Goal: Task Accomplishment & Management: Use online tool/utility

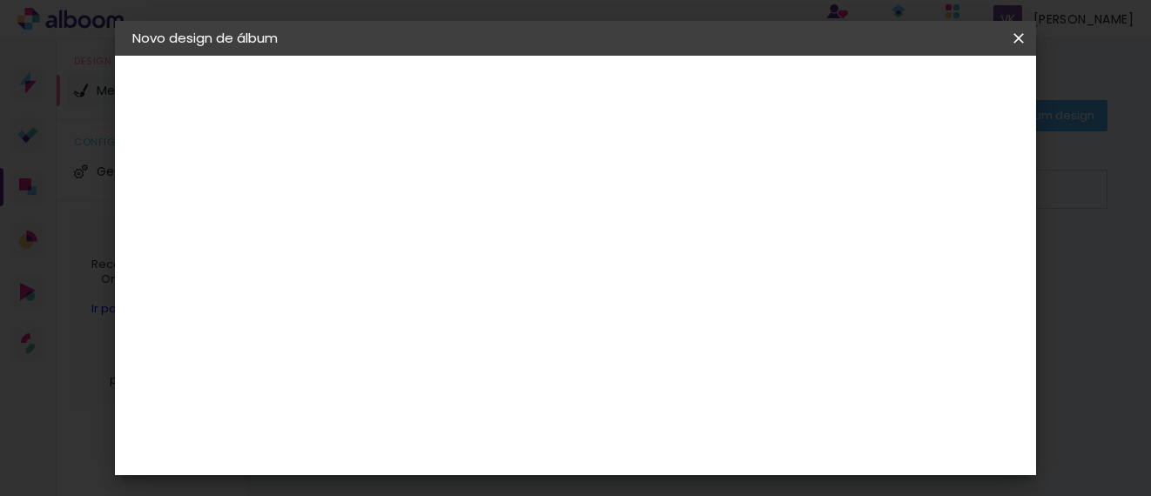
click at [0, 0] on slot "Voltar" at bounding box center [0, 0] width 0 height 0
click at [535, 230] on input "[GEOGRAPHIC_DATA]" at bounding box center [454, 236] width 162 height 22
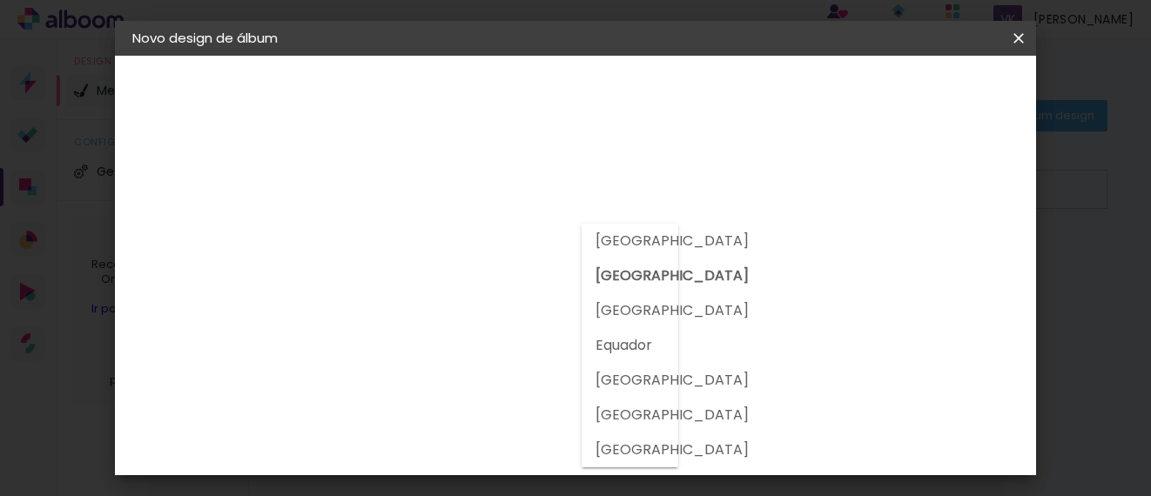
click at [532, 184] on div at bounding box center [461, 191] width 188 height 23
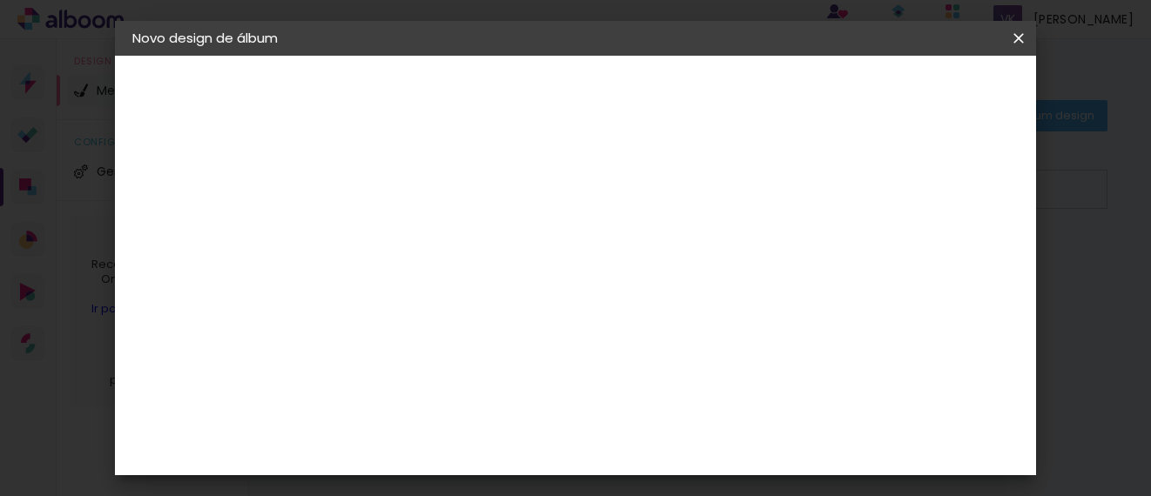
scroll to position [4588, 0]
drag, startPoint x: 361, startPoint y: 267, endPoint x: 459, endPoint y: 439, distance: 197.3
click at [459, 204] on div "Fornecedor Escolha um fornecedor ou avance com o tamanho livre. Voltar Avançar" at bounding box center [554, 130] width 427 height 148
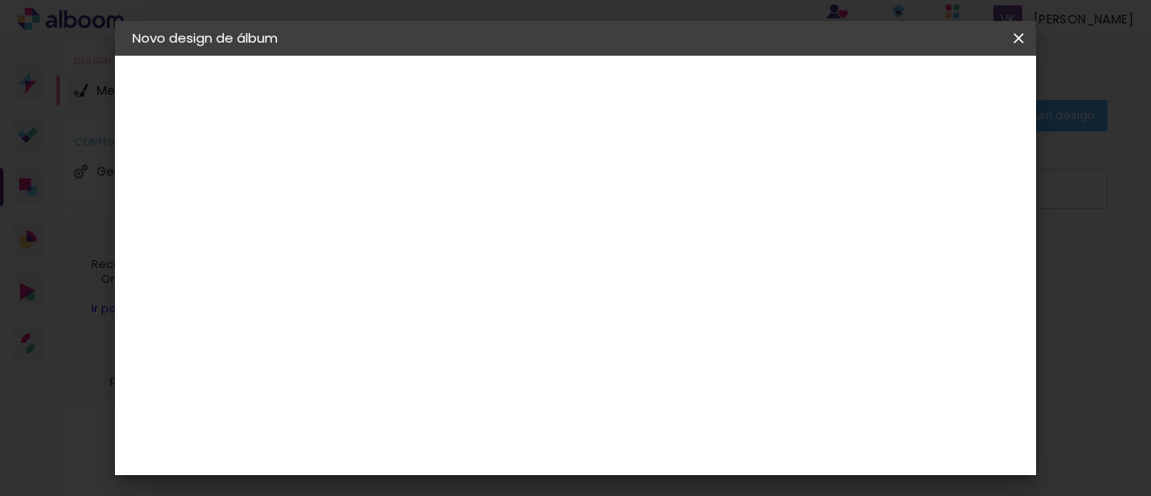
click at [0, 0] on slot "Avançar" at bounding box center [0, 0] width 0 height 0
click at [0, 0] on slot "Voltar" at bounding box center [0, 0] width 0 height 0
click at [464, 480] on div "IpsisPRO" at bounding box center [435, 487] width 58 height 14
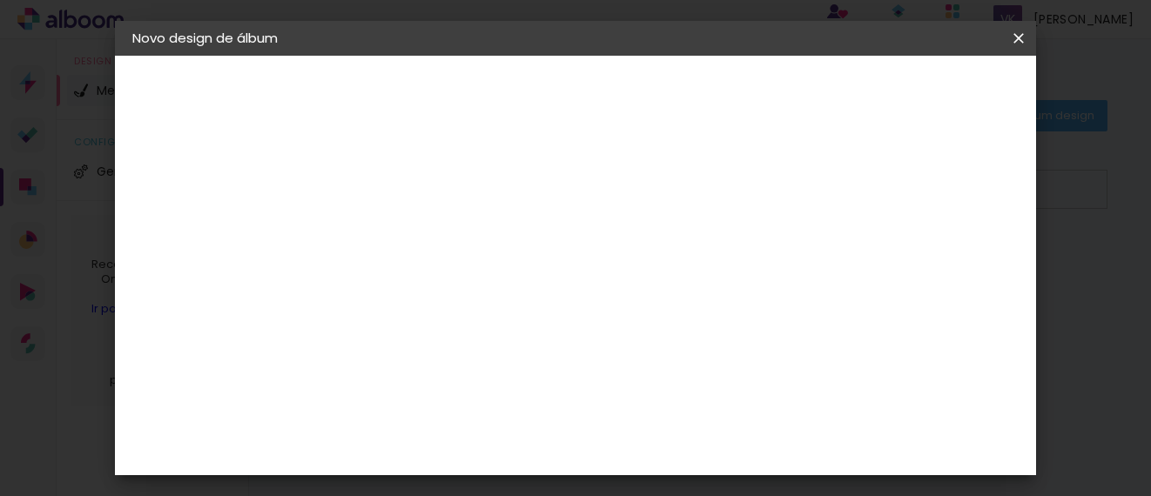
click at [0, 0] on slot "Avançar" at bounding box center [0, 0] width 0 height 0
click at [485, 290] on input "text" at bounding box center [451, 303] width 68 height 27
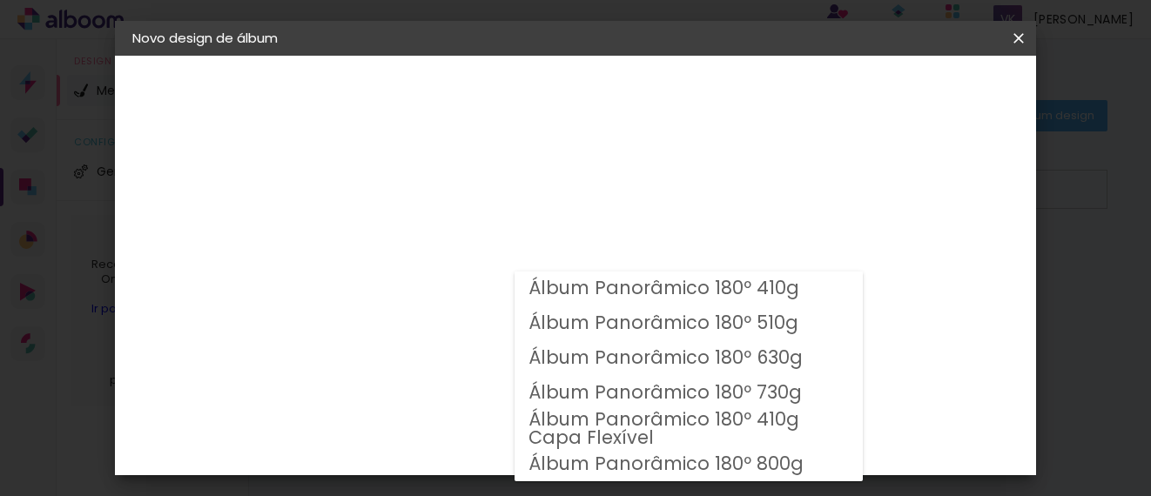
click at [512, 223] on h3 "Opções disponíveis" at bounding box center [461, 229] width 101 height 35
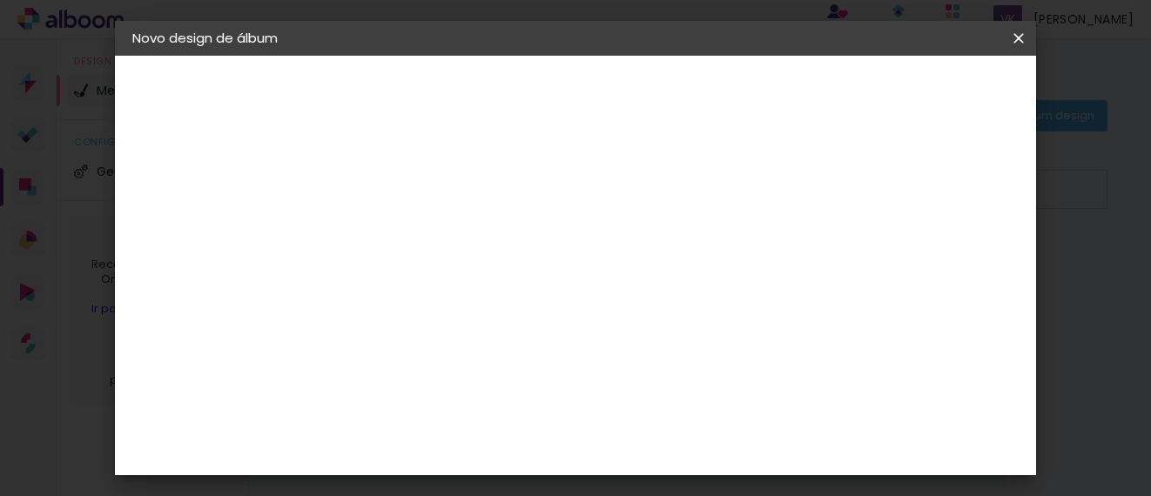
click at [0, 0] on slot "Voltar" at bounding box center [0, 0] width 0 height 0
click at [743, 92] on div "Voltar Avançar" at bounding box center [655, 92] width 173 height 30
click at [0, 0] on slot "Tamanho Livre" at bounding box center [0, 0] width 0 height 0
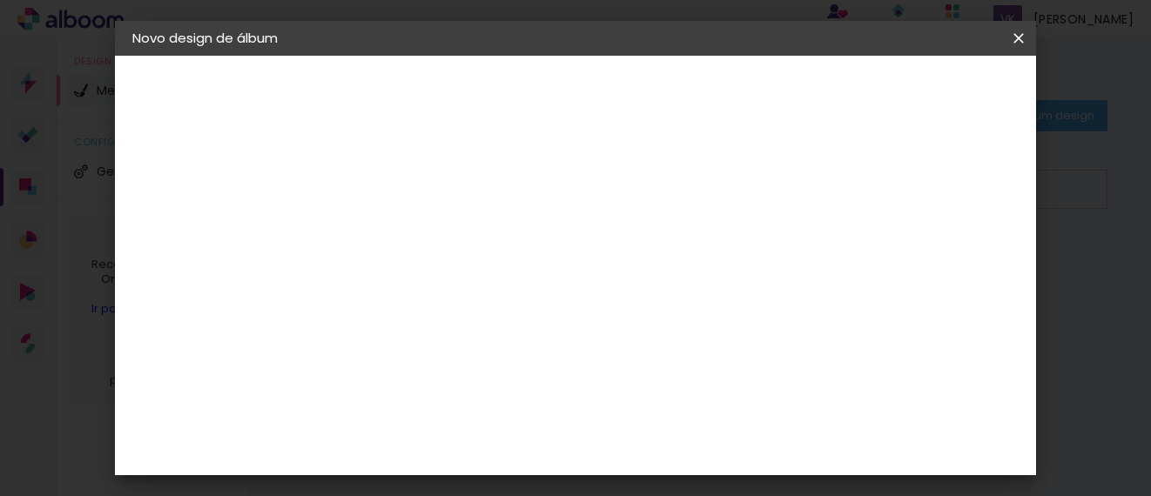
click at [0, 0] on slot "Avançar" at bounding box center [0, 0] width 0 height 0
drag, startPoint x: 522, startPoint y: 293, endPoint x: 528, endPoint y: 255, distance: 37.8
click at [528, 434] on div "30 cm" at bounding box center [567, 456] width 243 height 44
click at [461, 377] on quentale-layouter at bounding box center [653, 446] width 485 height 242
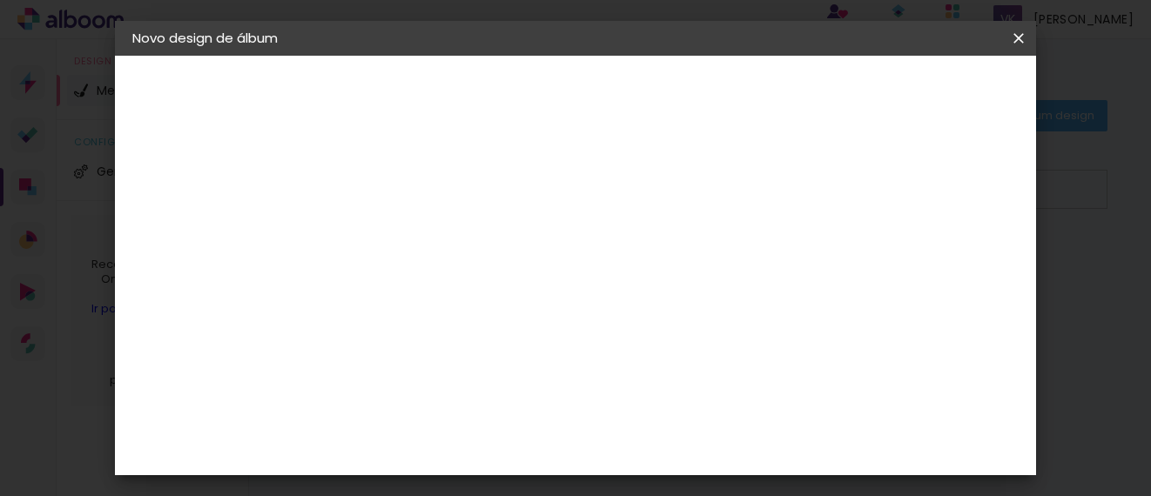
drag, startPoint x: 415, startPoint y: 439, endPoint x: 416, endPoint y: 369, distance: 69.7
click at [416, 360] on div "30 cm cm cm mm A maioria das encadernadoras sugere 5mm de sangria." at bounding box center [653, 289] width 624 height 139
click at [454, 360] on div "30 cm cm cm mm A maioria das encadernadoras sugere 5mm de sangria." at bounding box center [653, 289] width 624 height 139
drag, startPoint x: 525, startPoint y: 338, endPoint x: 535, endPoint y: 452, distance: 114.4
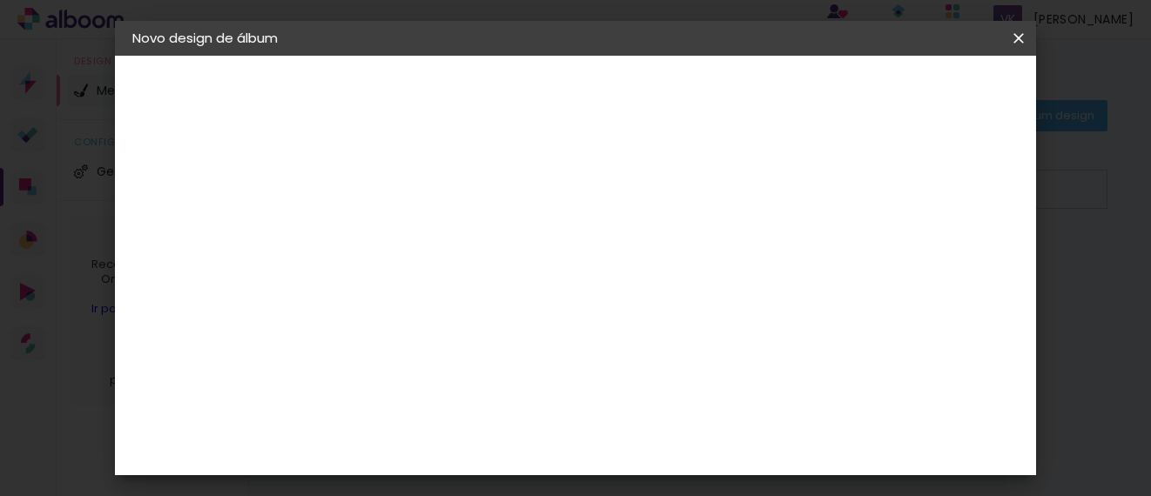
click at [535, 56] on div "mm Mostrar sangria 30 cm cm cm mm A maioria das encadernadoras sugere 5mm de sa…" at bounding box center [653, 56] width 624 height 0
click at [0, 0] on slot "Mostrar sangria" at bounding box center [0, 0] width 0 height 0
type paper-checkbox "on"
click at [836, 198] on div at bounding box center [828, 200] width 16 height 16
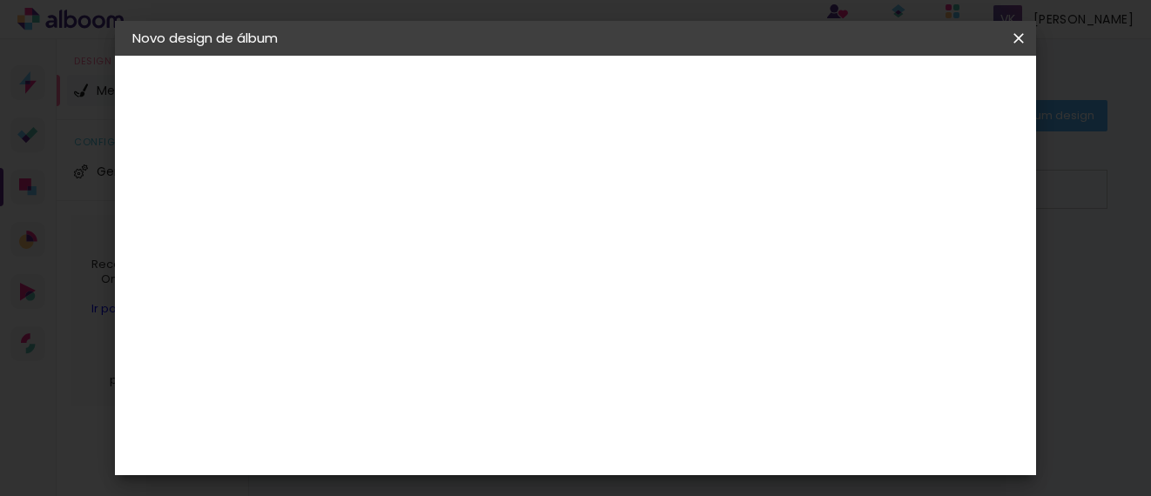
click at [836, 198] on div at bounding box center [828, 200] width 16 height 16
click at [383, 262] on input "30" at bounding box center [362, 265] width 45 height 26
click at [694, 441] on input "60" at bounding box center [677, 445] width 45 height 26
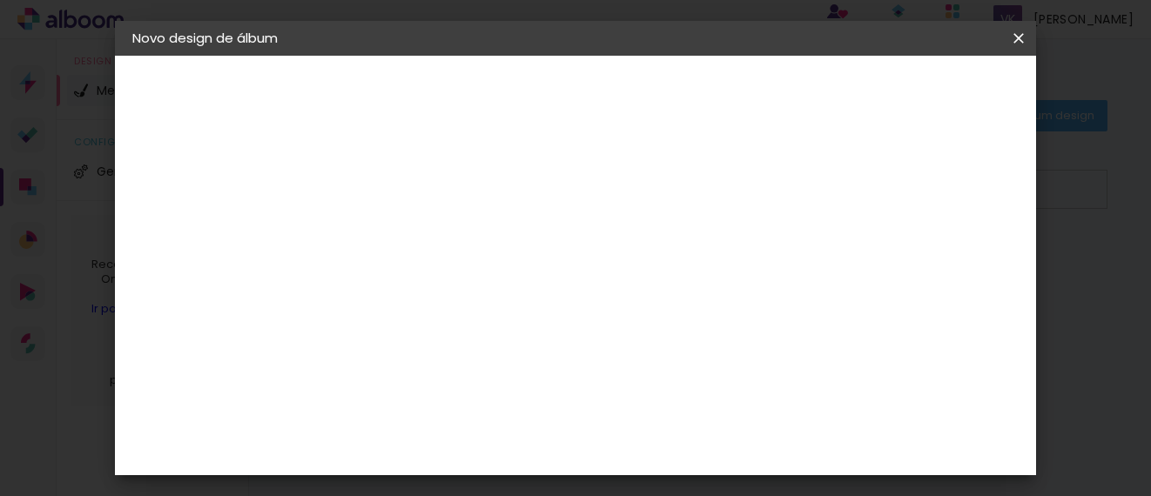
type input "6"
type input "30"
type paper-input "30"
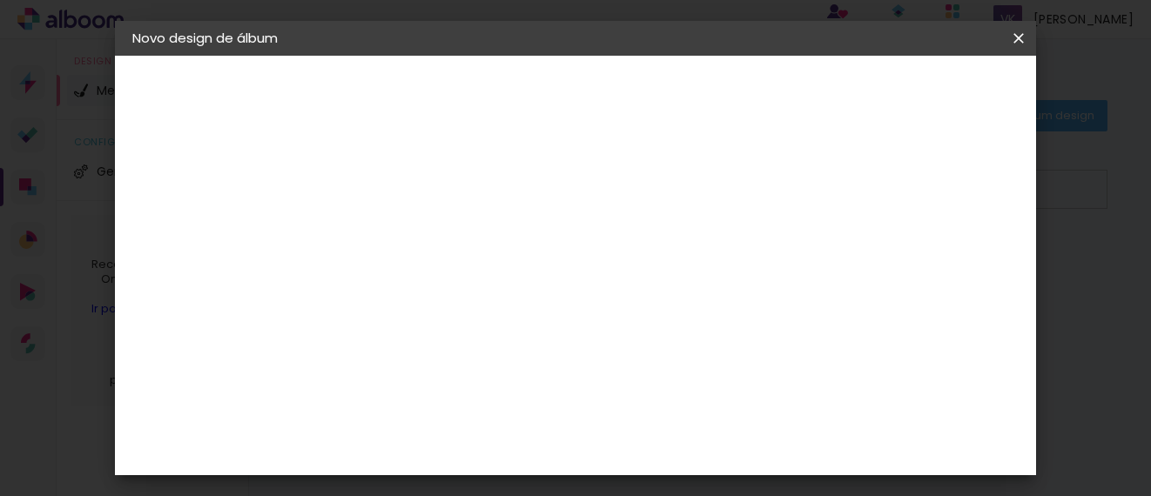
click at [633, 184] on span "15" at bounding box center [625, 185] width 26 height 26
click at [523, 275] on div "cm" at bounding box center [532, 278] width 21 height 26
type input "3"
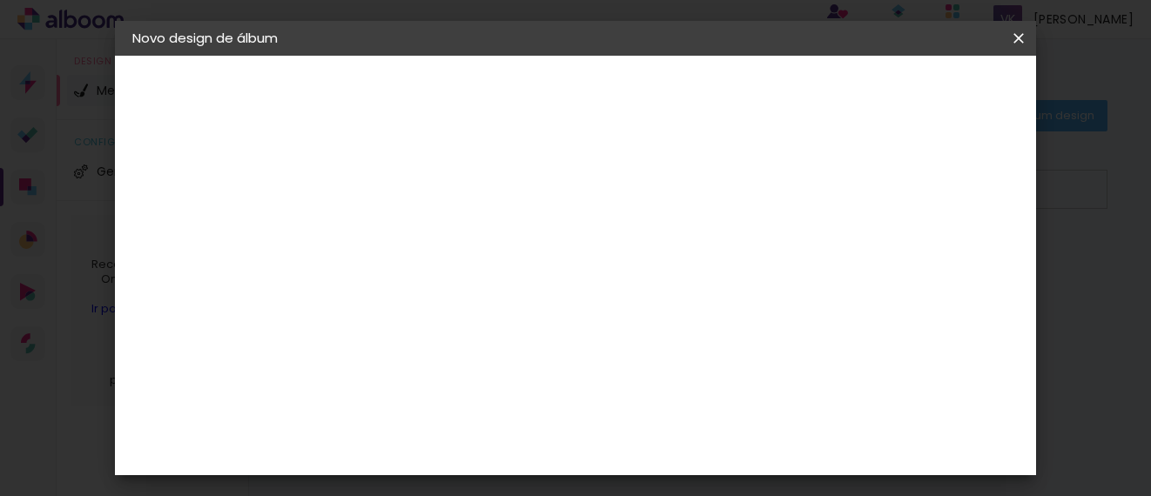
type input "25"
type paper-input "25"
click at [698, 441] on input "30" at bounding box center [678, 444] width 45 height 26
type input "3"
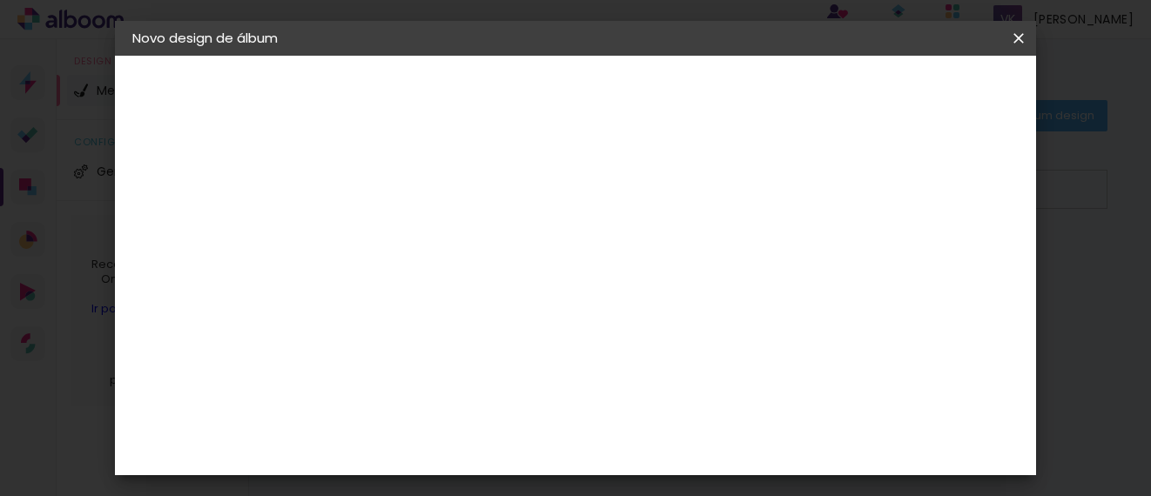
type input "25"
type paper-input "25"
click at [516, 276] on input "25" at bounding box center [499, 278] width 45 height 26
type input "2"
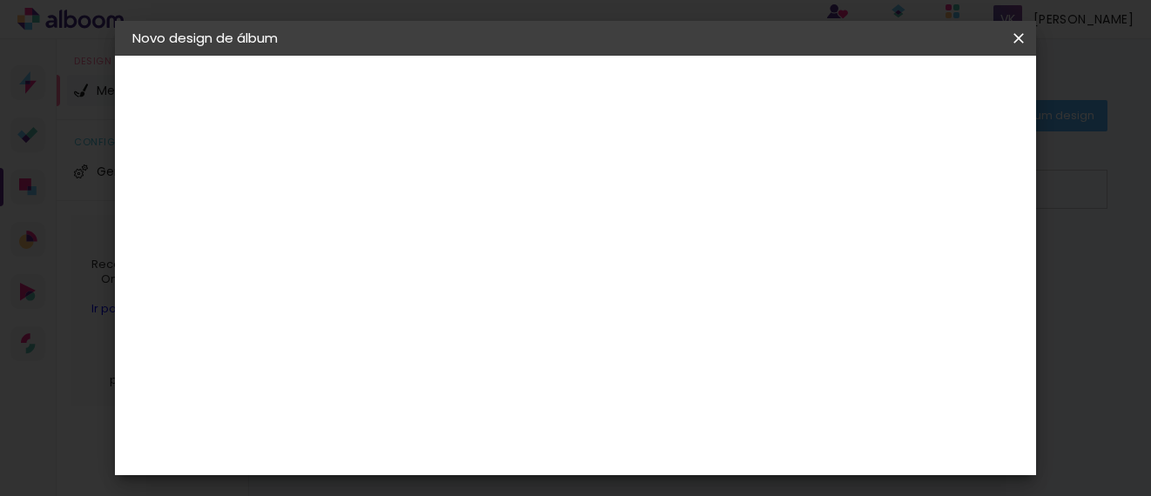
type input "7"
type input "20"
type paper-input "20"
click at [701, 449] on div "cm" at bounding box center [711, 444] width 21 height 26
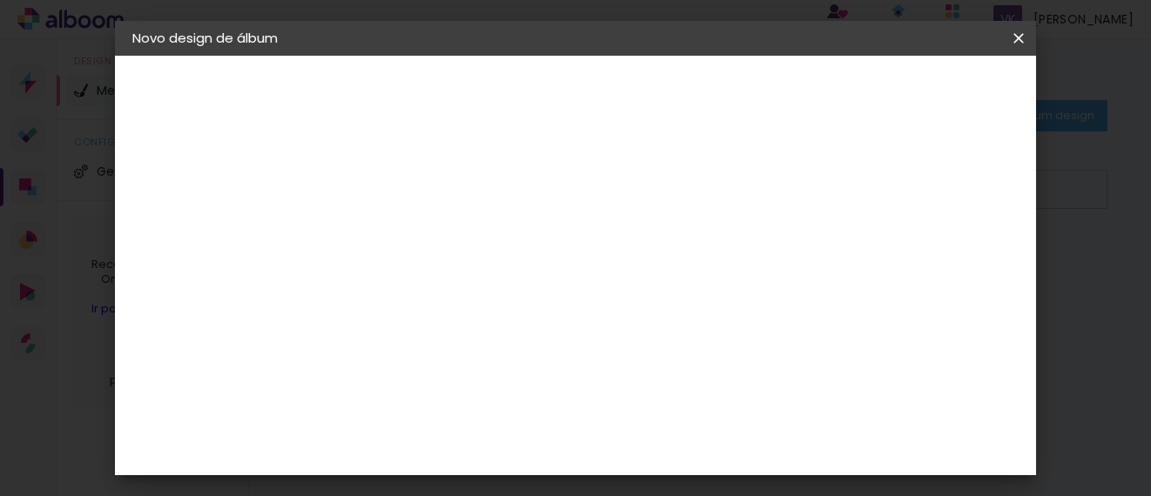
type input "2"
type input "36"
type paper-input "36"
type input "4"
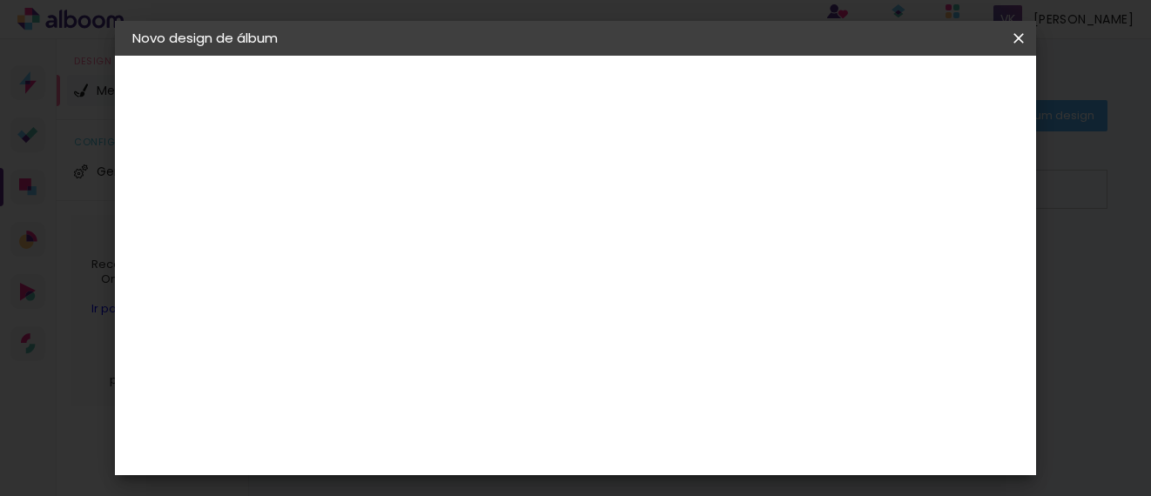
type paper-input "4"
click at [898, 262] on input "4" at bounding box center [888, 256] width 31 height 26
type input "5"
type paper-input "5"
click at [898, 256] on input "5" at bounding box center [888, 263] width 31 height 26
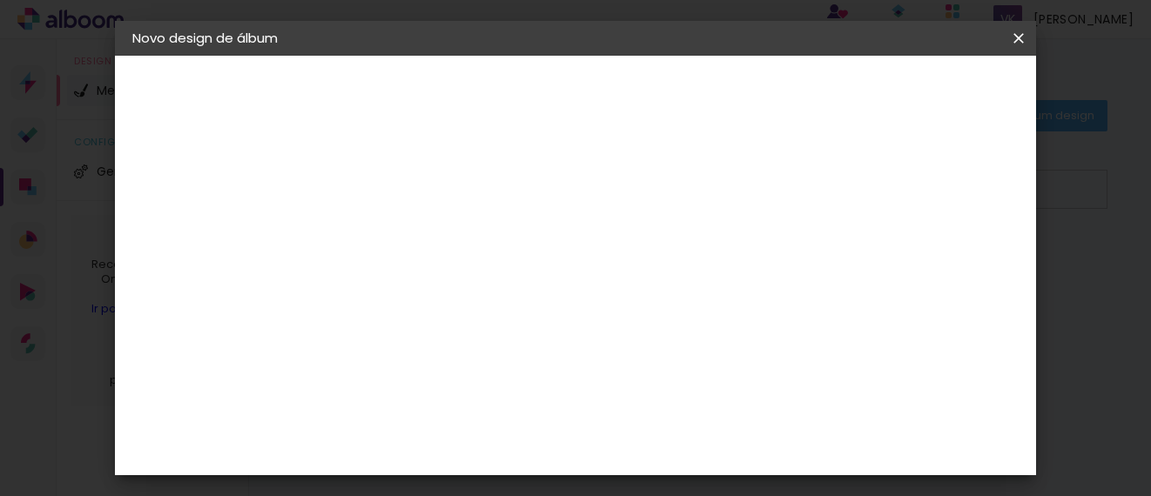
type input "6"
type paper-input "6"
click at [898, 256] on input "6" at bounding box center [886, 263] width 31 height 26
type input "7"
type paper-input "7"
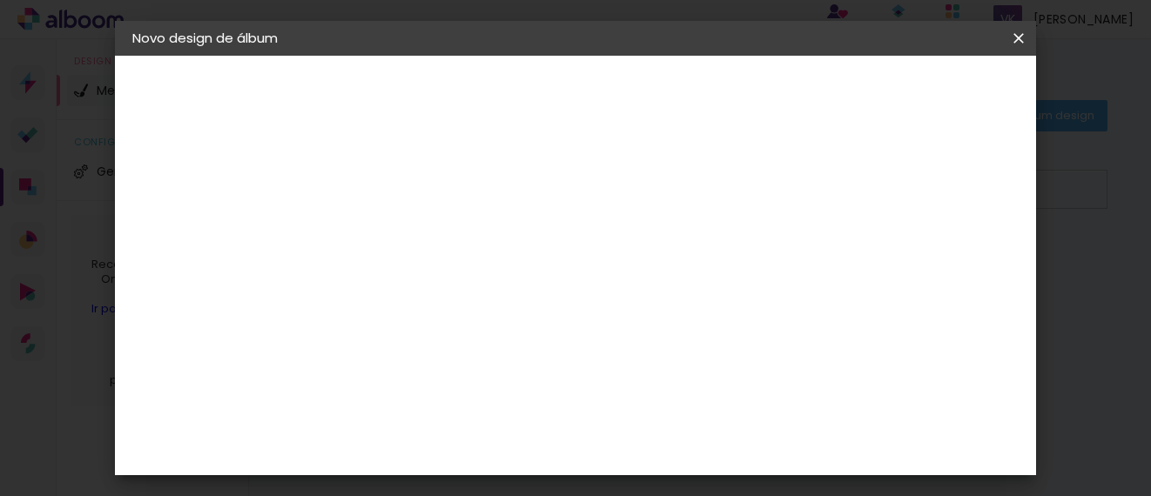
click at [898, 256] on input "7" at bounding box center [886, 263] width 31 height 26
type input "8"
type paper-input "8"
click at [898, 256] on input "8" at bounding box center [882, 263] width 31 height 26
click at [898, 256] on div "mm" at bounding box center [911, 263] width 26 height 26
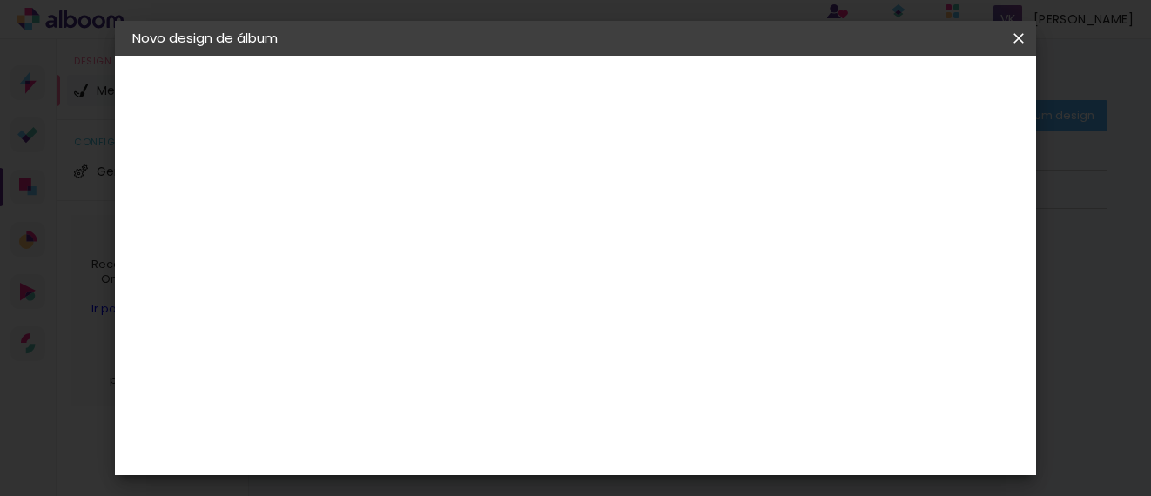
scroll to position [1837, 0]
type input "7"
type paper-input "7"
click at [890, 250] on input "7" at bounding box center [884, 263] width 31 height 26
click at [859, 56] on div "mm Mostrar sangria 18 cm cm cm mm A maioria das encadernadoras sugere 5mm de sa…" at bounding box center [600, 56] width 518 height 0
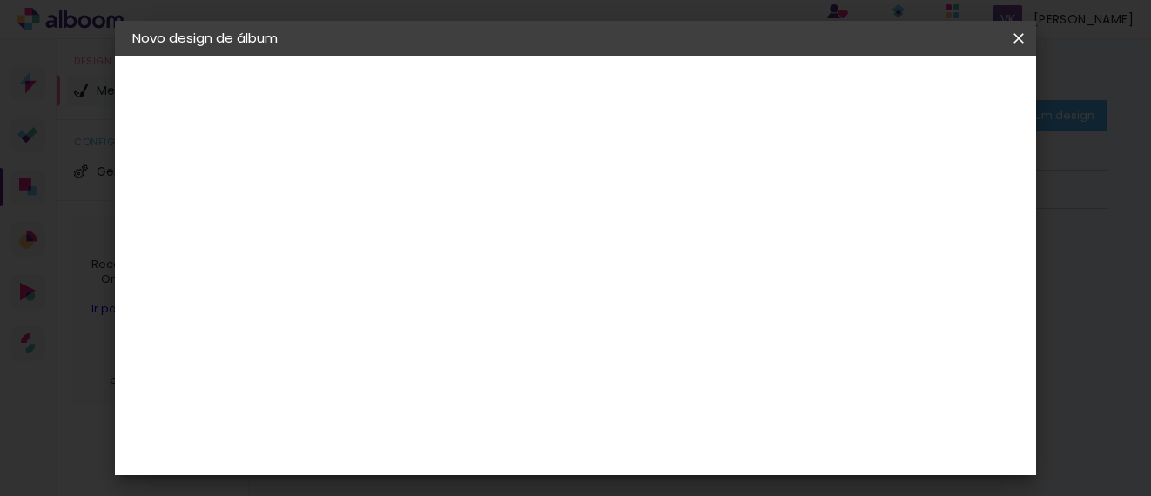
type input "6"
type paper-input "6"
click at [891, 270] on input "6" at bounding box center [884, 263] width 31 height 26
type input "5"
type paper-input "5"
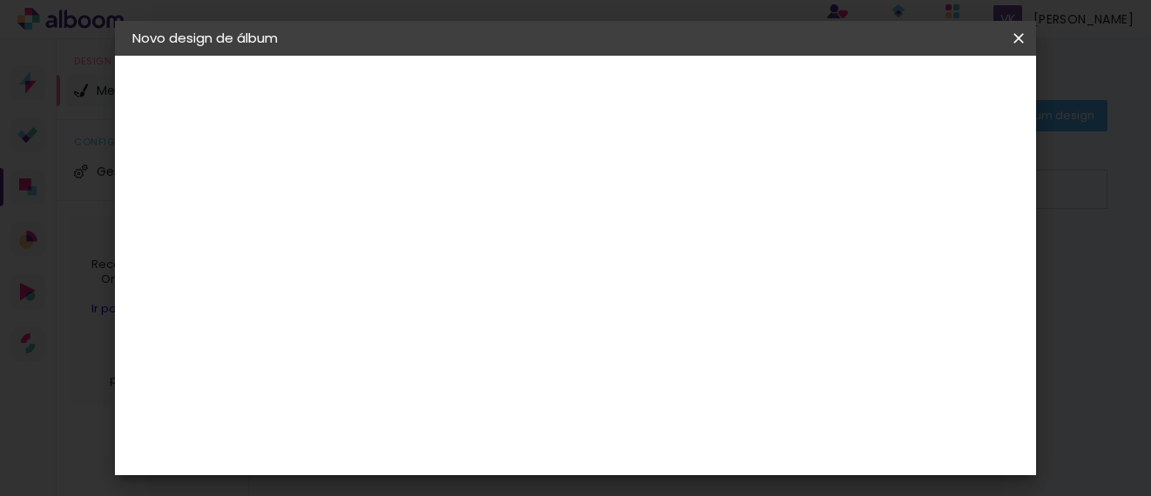
click at [891, 270] on input "5" at bounding box center [886, 263] width 31 height 26
click at [438, 274] on div "cm" at bounding box center [448, 278] width 21 height 26
type input "2"
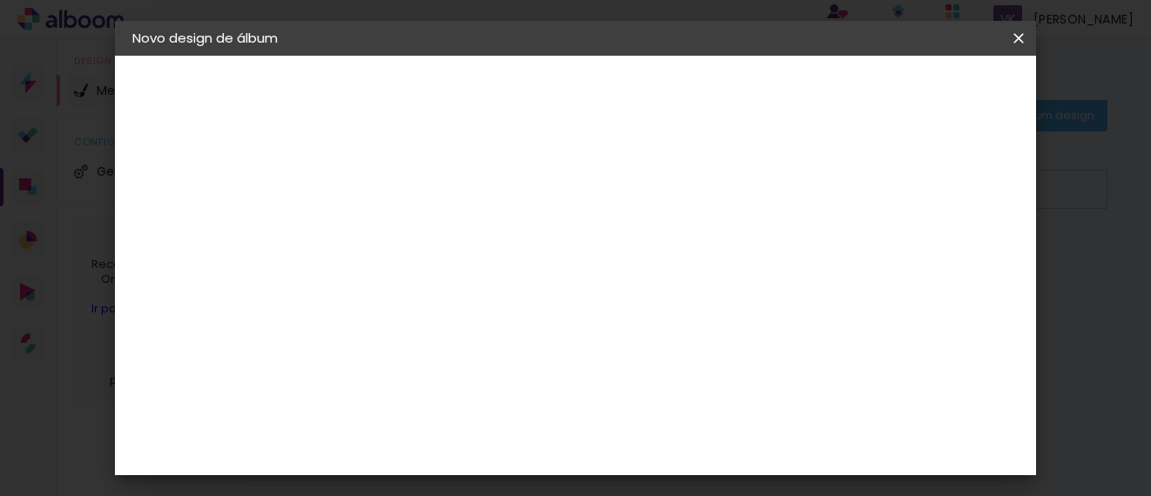
type input "14"
type paper-input "14"
click at [696, 441] on input "36" at bounding box center [677, 444] width 45 height 26
type input "3"
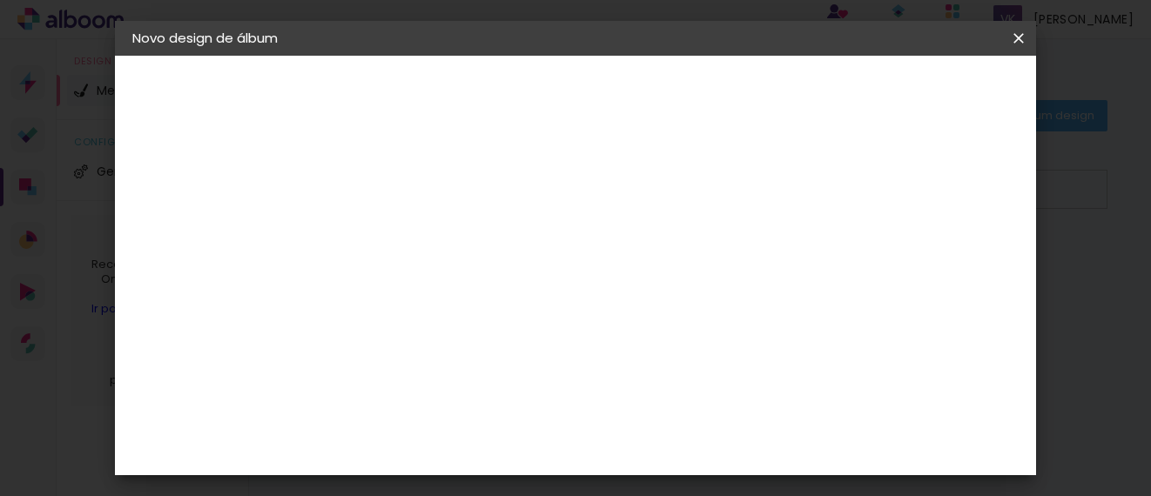
type input "20"
type paper-input "20"
drag, startPoint x: 483, startPoint y: 276, endPoint x: 442, endPoint y: 276, distance: 40.9
click at [442, 276] on div "14" at bounding box center [465, 278] width 66 height 26
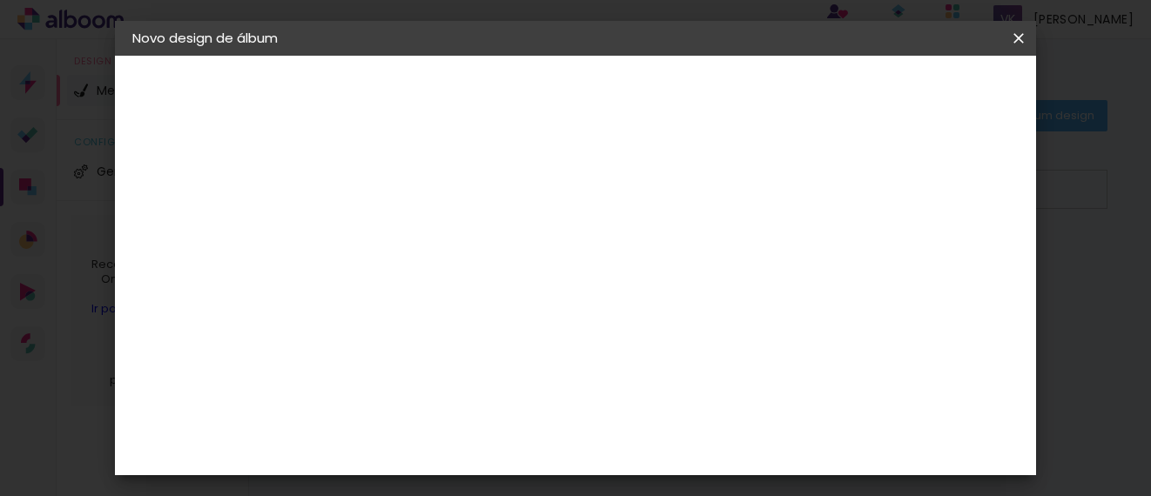
type input "1"
type input "30"
type paper-input "30"
click at [702, 442] on div "cm" at bounding box center [710, 444] width 21 height 26
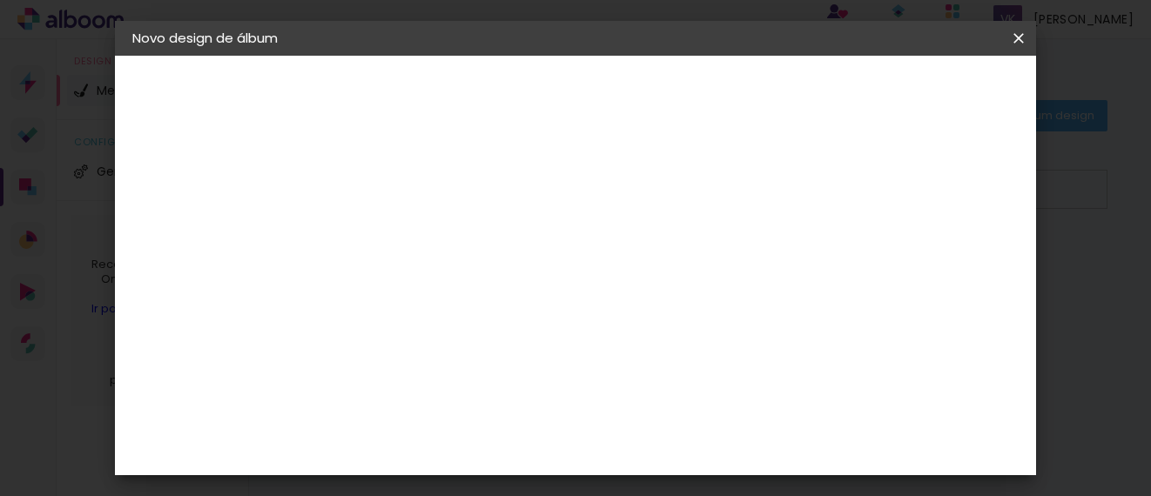
type input "2"
type input "30"
type paper-input "30"
click at [525, 271] on div "cm" at bounding box center [532, 278] width 21 height 26
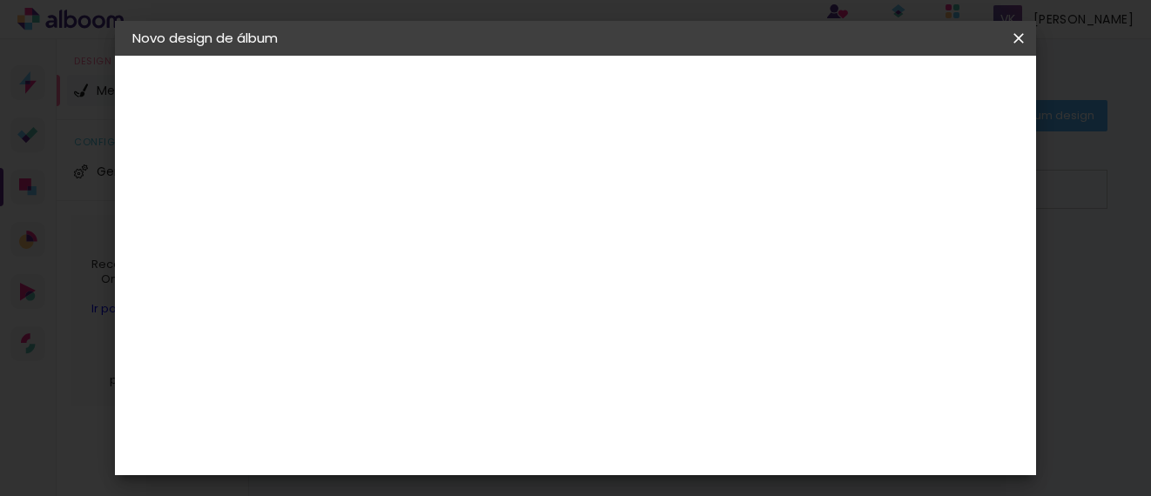
type input "3"
type input "21"
type paper-input "21"
click at [697, 445] on input "30" at bounding box center [677, 444] width 45 height 26
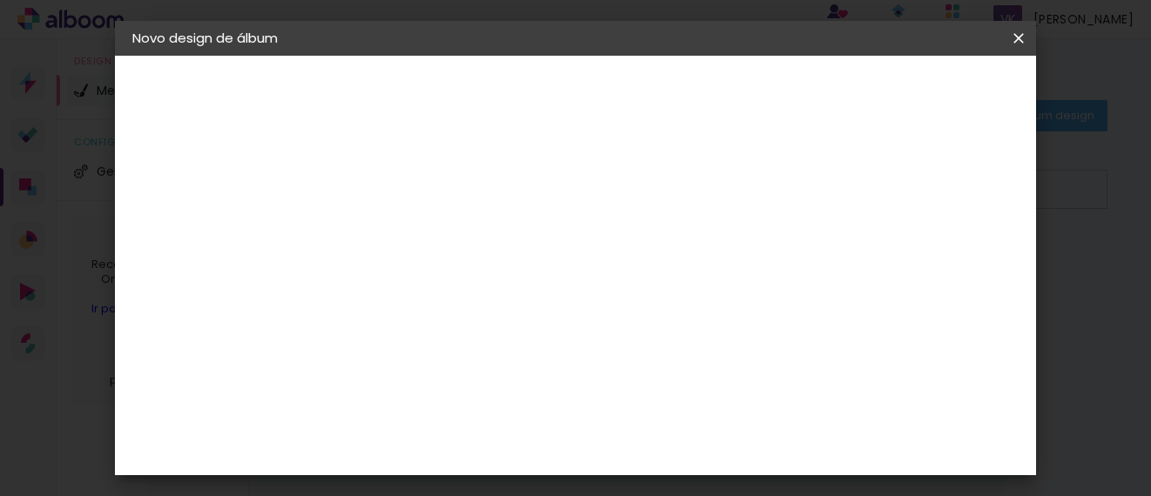
type input "3"
type input "28"
type paper-input "28"
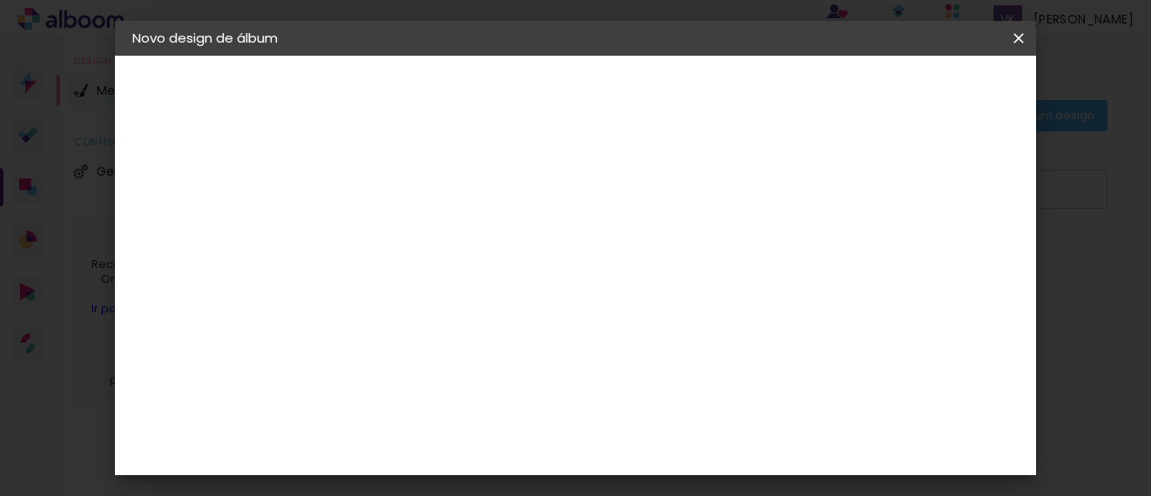
click at [717, 95] on span "Iniciar design" at bounding box center [697, 98] width 40 height 24
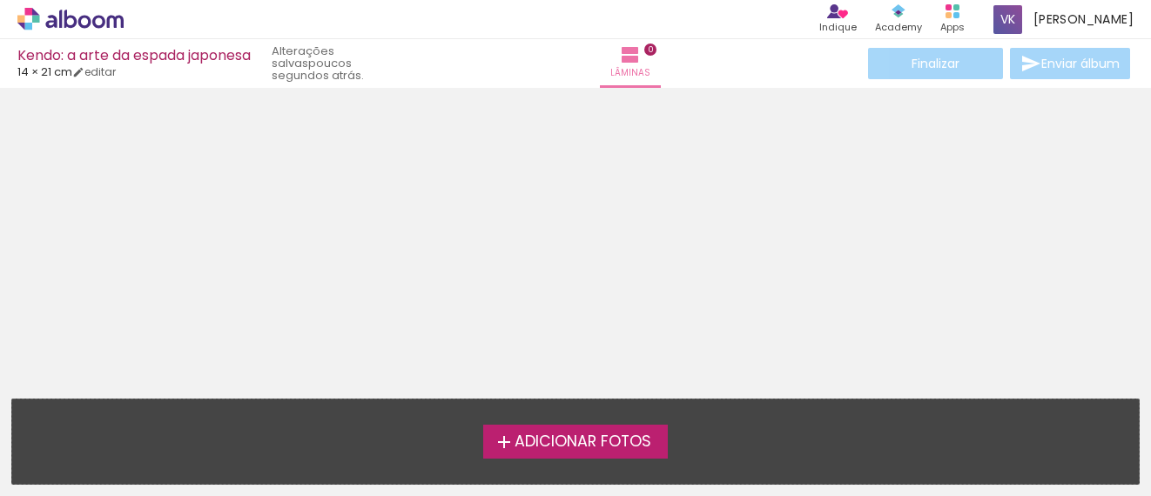
click at [575, 426] on label "Adicionar Fotos" at bounding box center [575, 441] width 185 height 33
click at [0, 0] on input "file" at bounding box center [0, 0] width 0 height 0
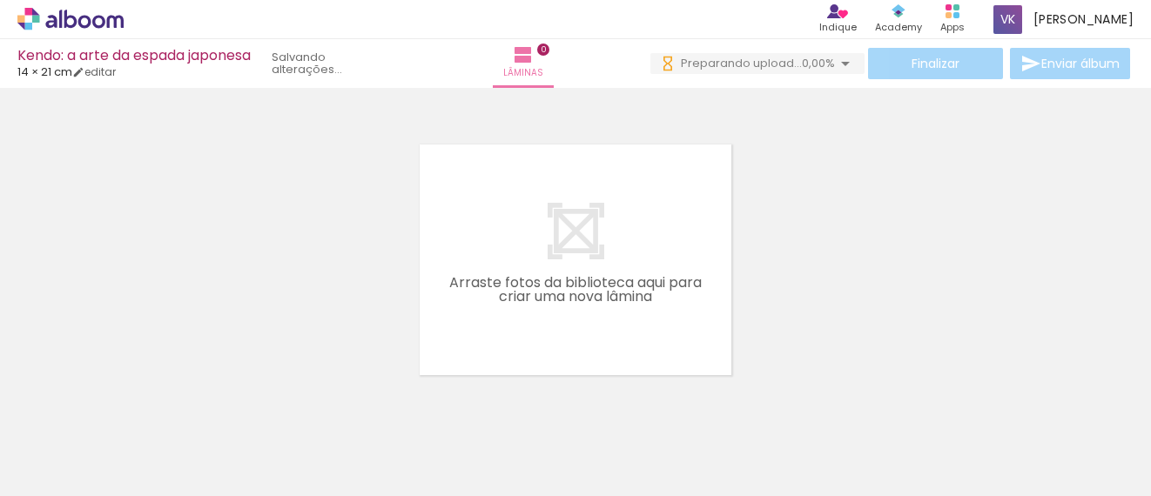
click at [195, 448] on div at bounding box center [174, 437] width 86 height 57
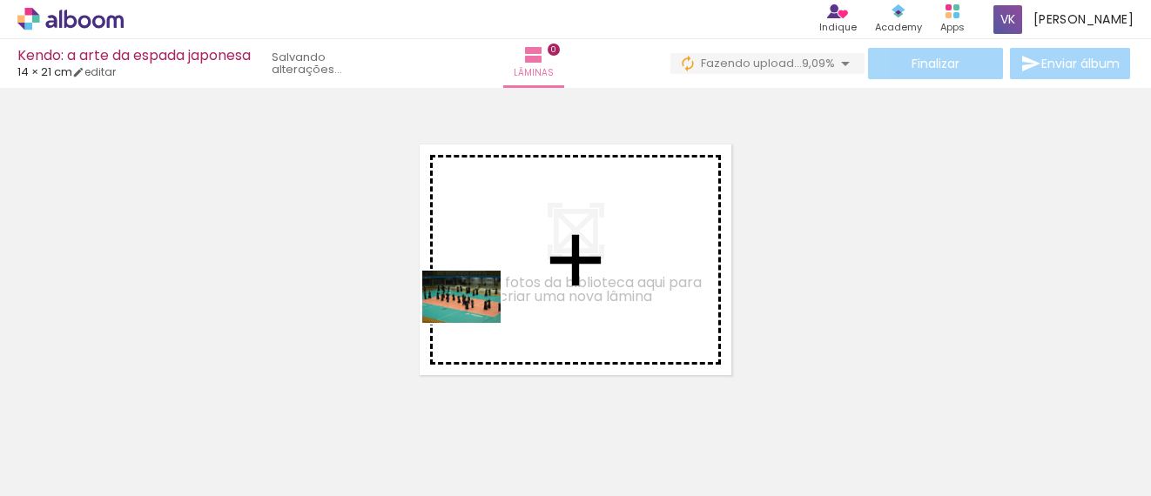
drag, startPoint x: 195, startPoint y: 448, endPoint x: 562, endPoint y: 282, distance: 403.3
click at [562, 282] on quentale-workspace at bounding box center [575, 248] width 1151 height 496
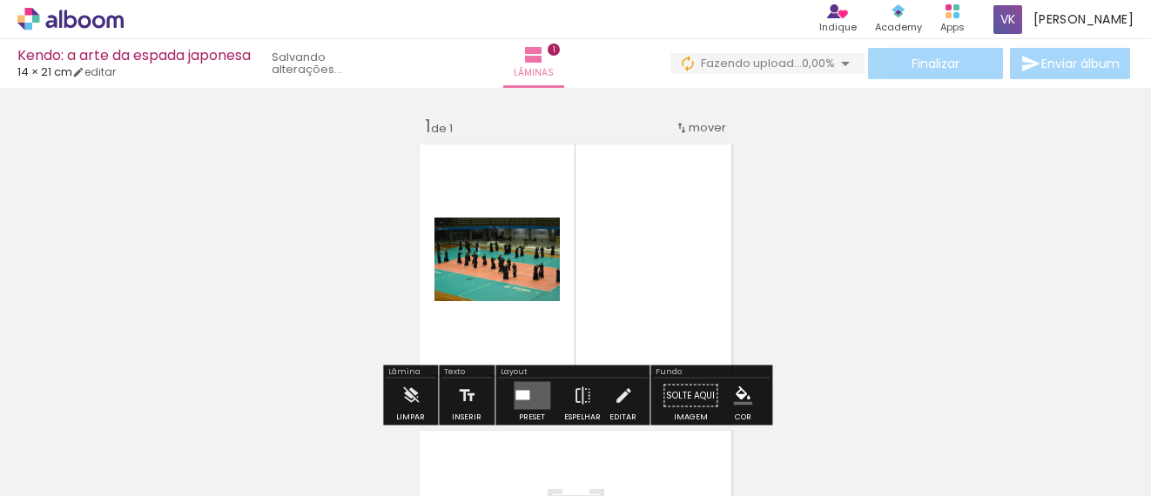
scroll to position [23, 0]
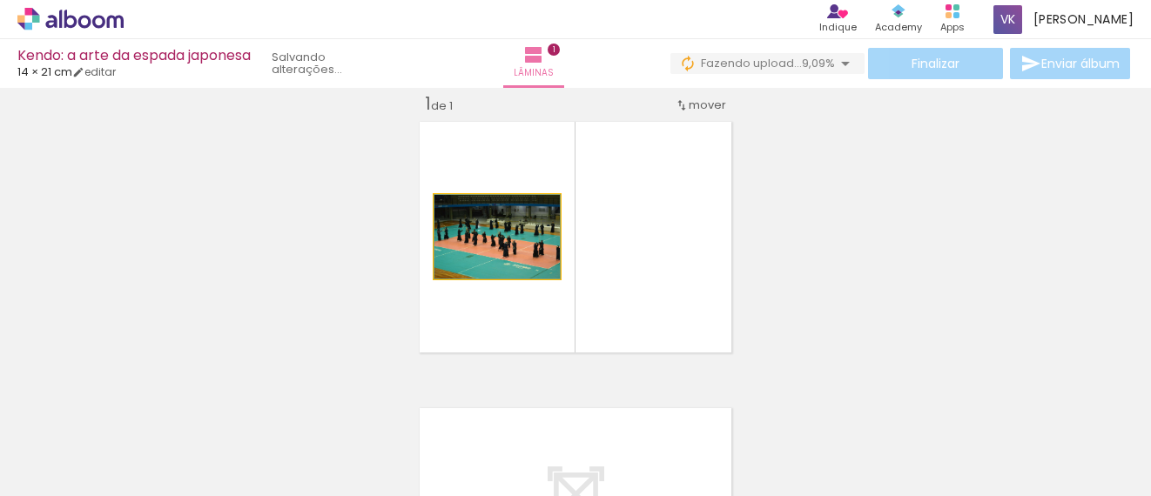
drag, startPoint x: 517, startPoint y: 257, endPoint x: 521, endPoint y: 233, distance: 23.9
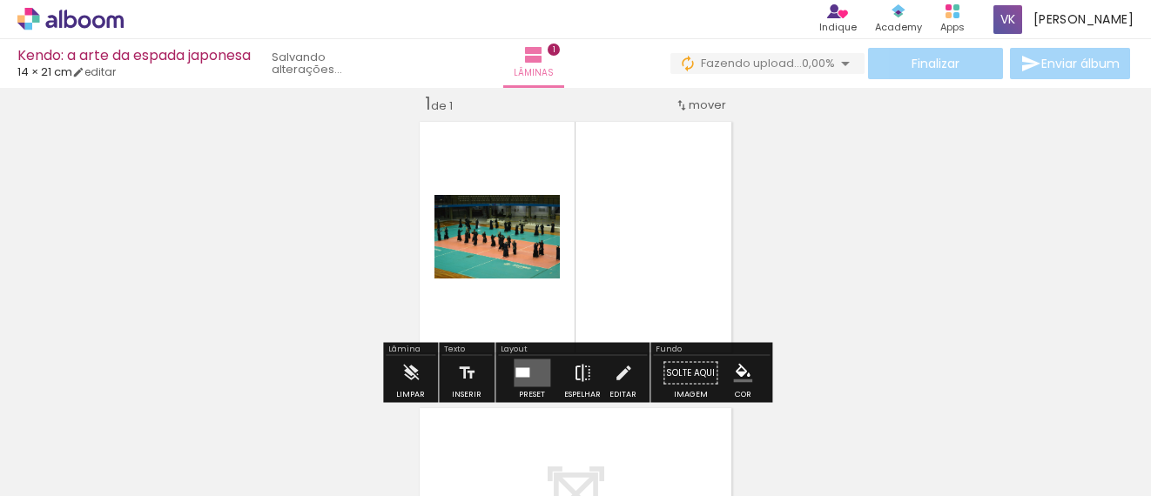
click at [576, 378] on iron-icon at bounding box center [582, 373] width 19 height 35
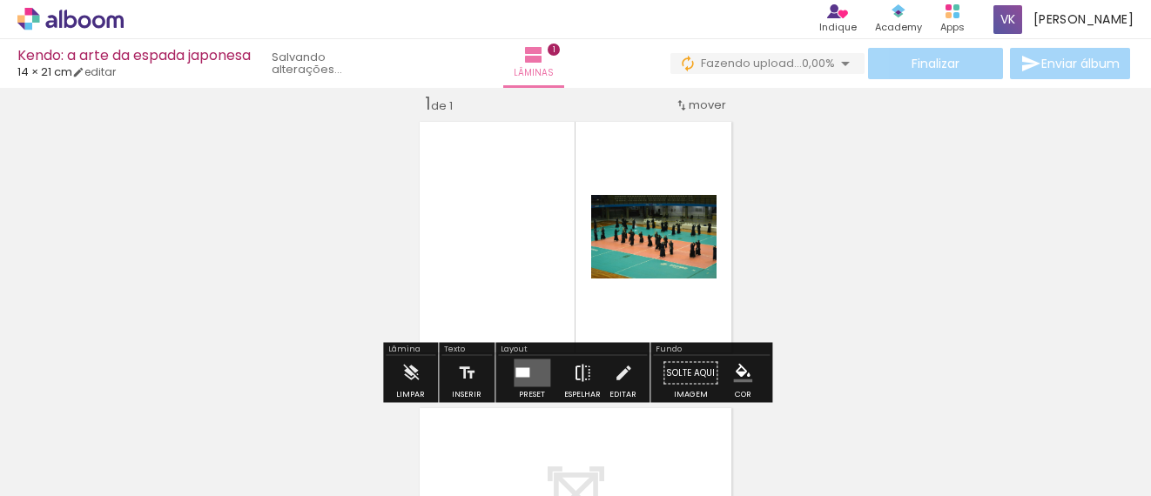
click at [576, 378] on iron-icon at bounding box center [582, 373] width 19 height 35
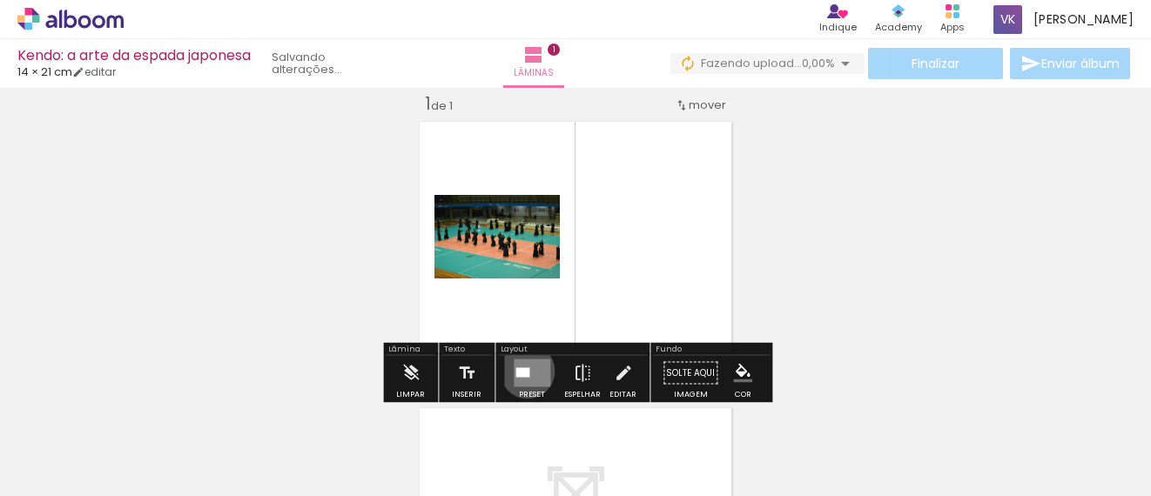
click at [523, 371] on div at bounding box center [522, 373] width 14 height 10
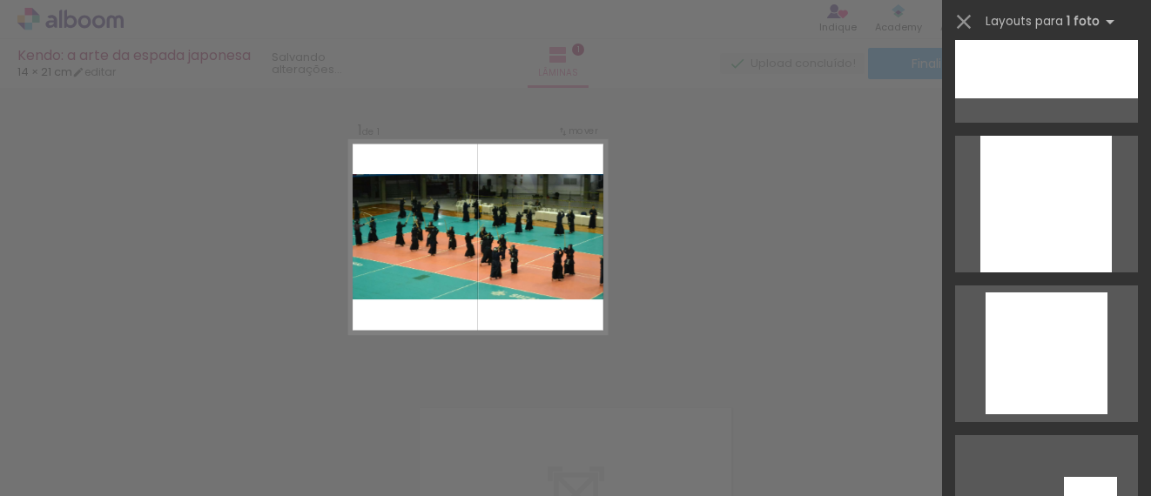
scroll to position [3132, 0]
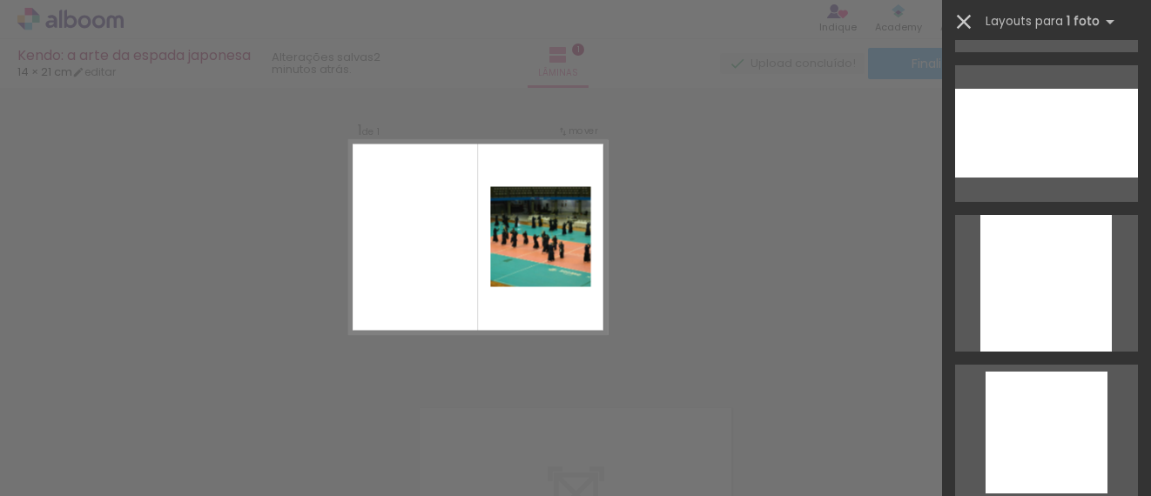
click at [969, 19] on iron-icon at bounding box center [964, 22] width 24 height 24
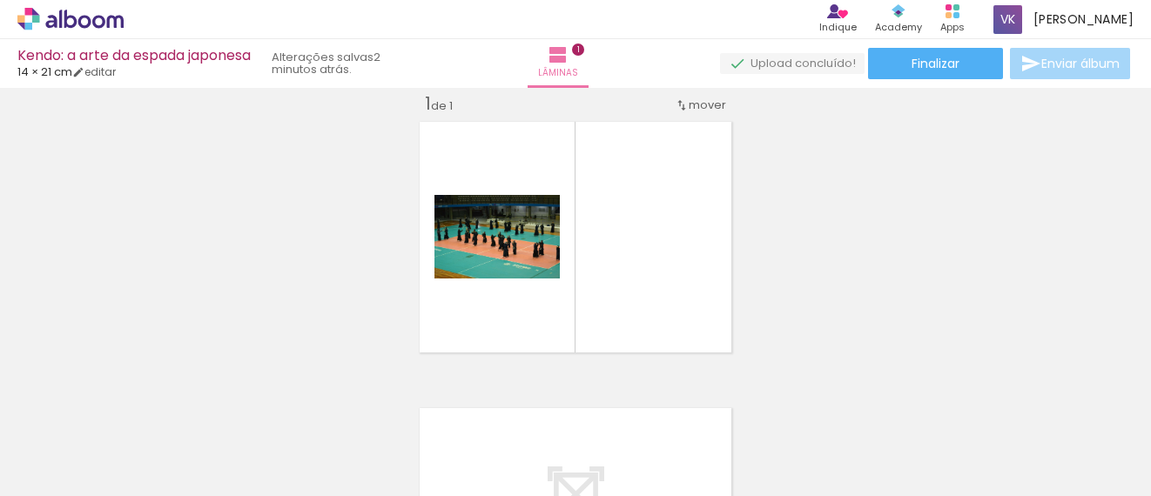
click at [145, 400] on iron-icon at bounding box center [136, 403] width 18 height 18
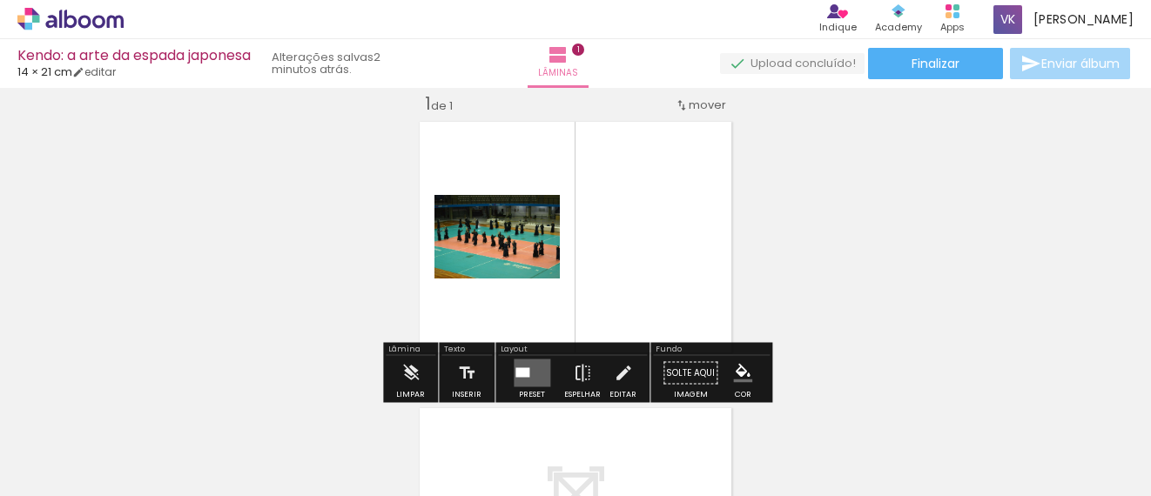
click at [472, 230] on div "P&B" at bounding box center [457, 240] width 34 height 26
click at [527, 252] on quentale-photo at bounding box center [496, 237] width 125 height 84
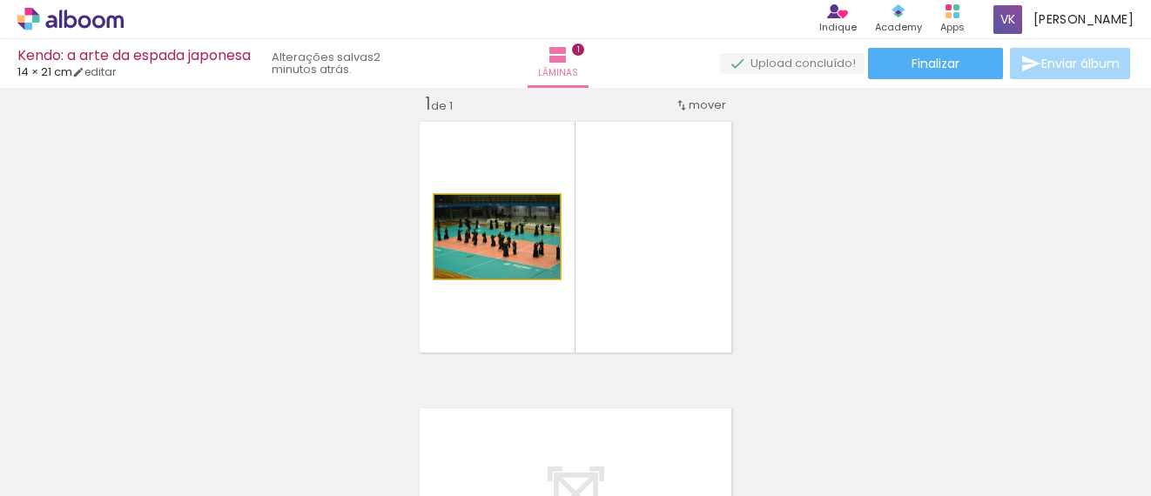
drag, startPoint x: 527, startPoint y: 252, endPoint x: 538, endPoint y: 270, distance: 20.8
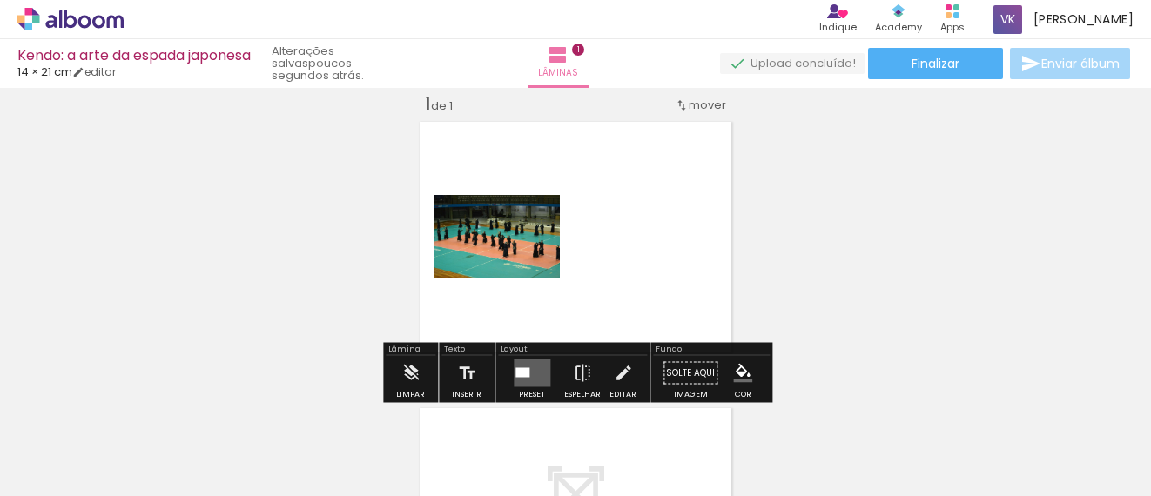
click at [243, 410] on iron-icon at bounding box center [234, 403] width 18 height 18
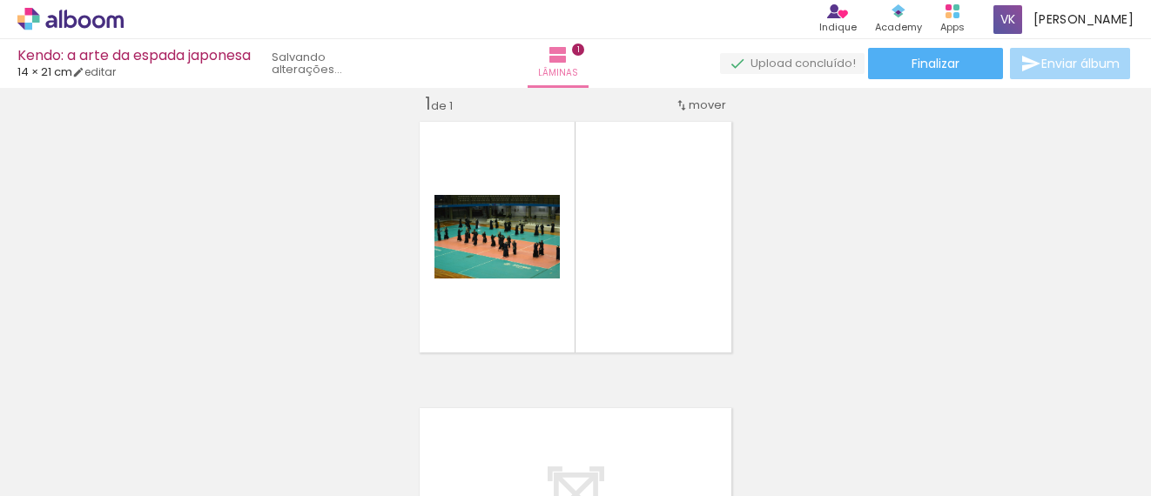
click at [243, 410] on iron-icon at bounding box center [234, 403] width 18 height 18
click at [243, 412] on div at bounding box center [271, 438] width 78 height 52
click at [243, 410] on iron-icon at bounding box center [234, 403] width 18 height 18
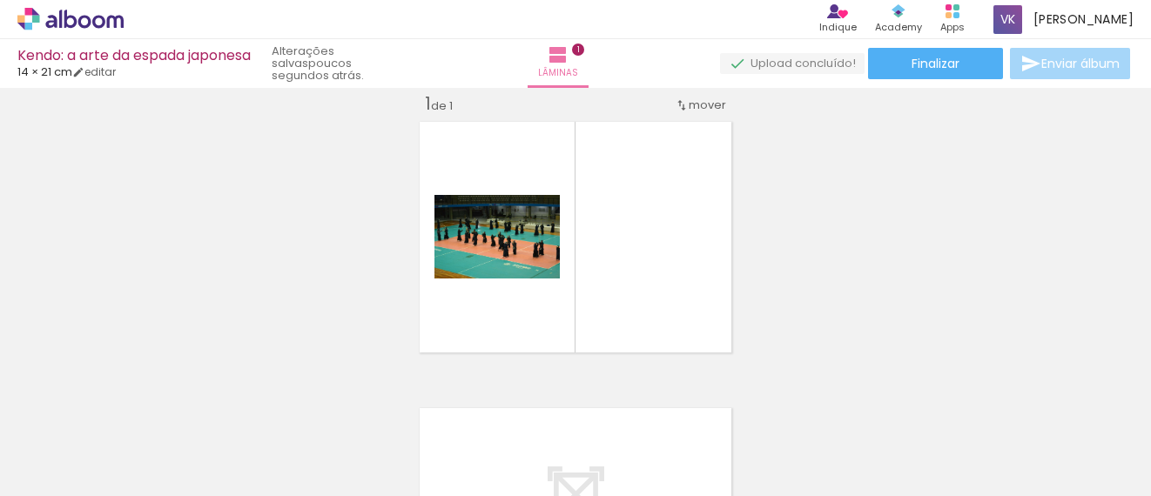
click at [243, 410] on iron-icon at bounding box center [234, 403] width 18 height 18
click at [139, 413] on paper-icon-button at bounding box center [136, 403] width 22 height 22
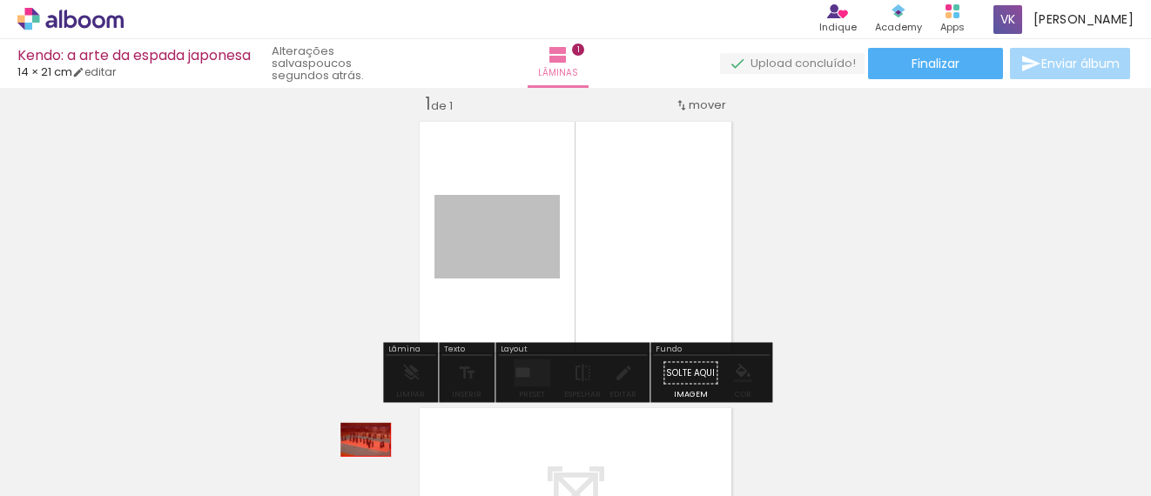
drag, startPoint x: 493, startPoint y: 249, endPoint x: 366, endPoint y: 440, distance: 229.1
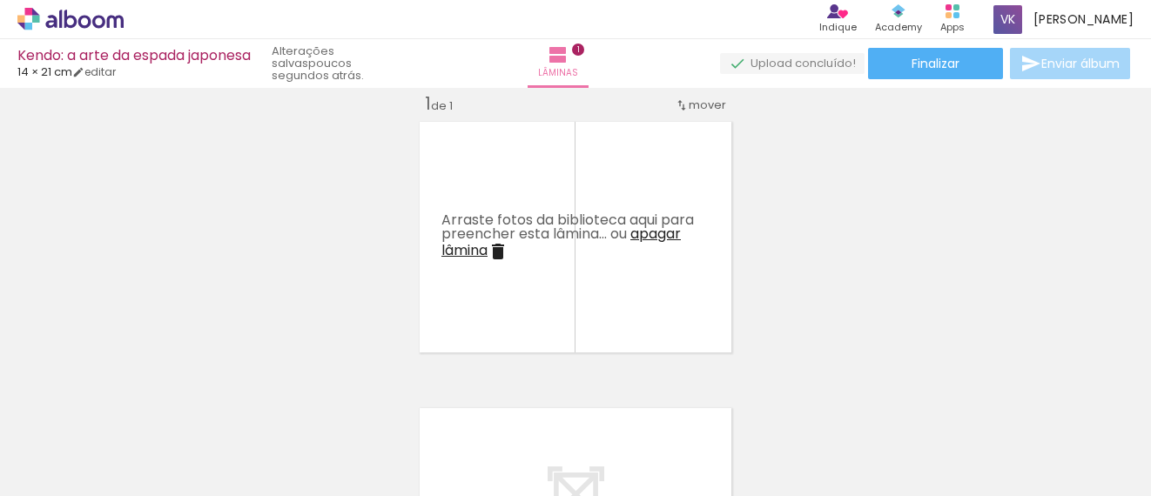
click at [191, 455] on div at bounding box center [174, 437] width 86 height 57
click at [146, 413] on paper-icon-button at bounding box center [136, 403] width 22 height 22
